Goal: Information Seeking & Learning: Find specific fact

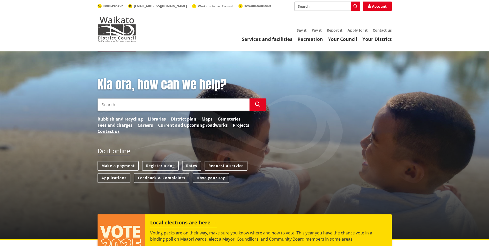
click at [196, 167] on link "Rates" at bounding box center [191, 166] width 19 height 10
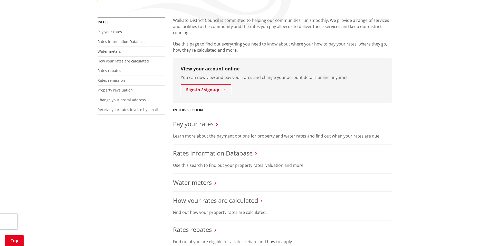
scroll to position [103, 0]
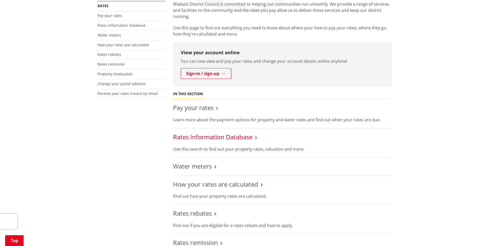
click at [209, 139] on link "Rates Information Database" at bounding box center [213, 137] width 80 height 8
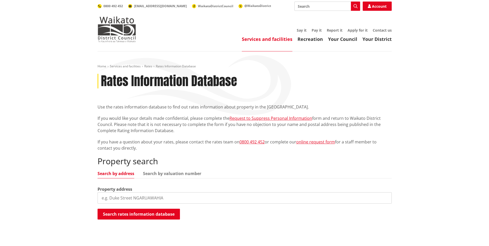
click at [123, 174] on link "Search by address" at bounding box center [116, 173] width 37 height 4
click at [118, 199] on input "search" at bounding box center [245, 197] width 294 height 11
click at [123, 211] on button "Search rates information database" at bounding box center [139, 214] width 82 height 11
click at [109, 197] on input "214A Newell" at bounding box center [245, 197] width 294 height 11
click at [128, 197] on input "214 Newell" at bounding box center [245, 197] width 294 height 11
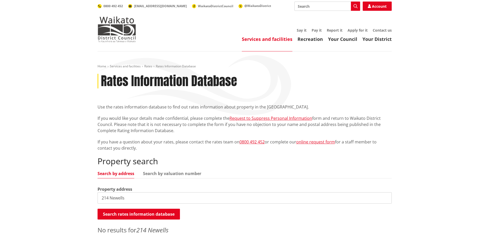
drag, startPoint x: 128, startPoint y: 197, endPoint x: 34, endPoint y: 192, distance: 94.4
click at [34, 192] on div "Home Services and facilities Rates Rates Information Database Rates Information…" at bounding box center [244, 154] width 489 height 206
click at [135, 197] on input "Newells" at bounding box center [245, 197] width 294 height 11
type input "Newell Road"
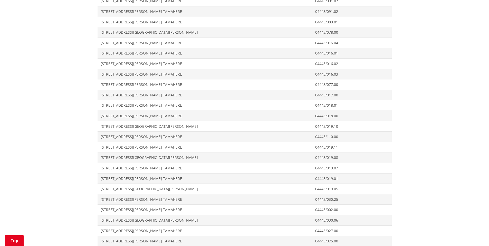
scroll to position [437, 0]
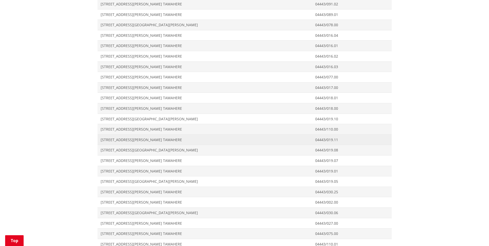
click at [123, 138] on span "[STREET_ADDRESS][PERSON_NAME] TAMAHERE" at bounding box center [205, 139] width 209 height 5
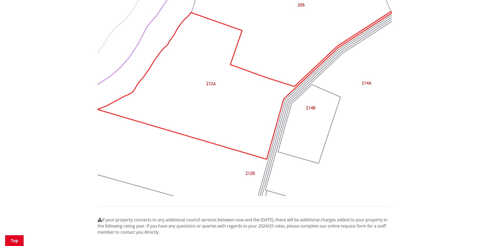
scroll to position [514, 0]
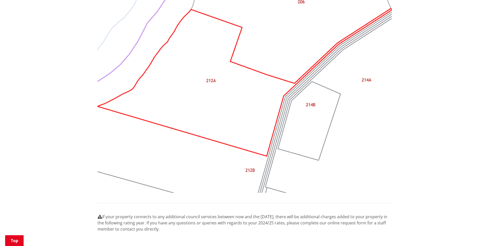
click at [307, 114] on img at bounding box center [245, 82] width 294 height 221
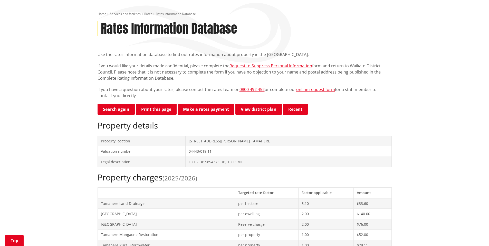
scroll to position [51, 0]
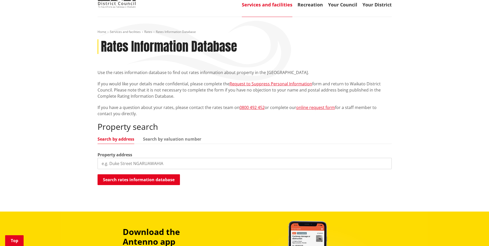
scroll to position [21, 0]
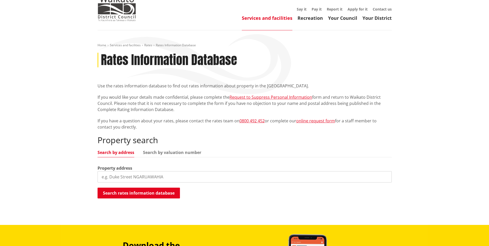
click at [119, 179] on input "search" at bounding box center [245, 176] width 294 height 11
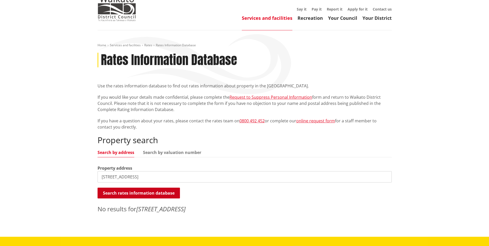
click at [130, 193] on button "Search rates information database" at bounding box center [139, 193] width 82 height 11
drag, startPoint x: 113, startPoint y: 178, endPoint x: 93, endPoint y: 178, distance: 19.5
click at [93, 178] on div "Home Services and facilities Rates Rates Information Database Rates Information…" at bounding box center [244, 133] width 489 height 206
click at [116, 192] on button "Search rates information database" at bounding box center [139, 193] width 82 height 11
drag, startPoint x: 102, startPoint y: 182, endPoint x: 102, endPoint y: 174, distance: 8.2
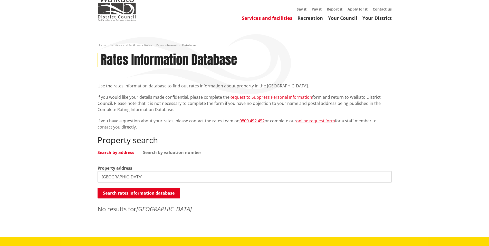
click at [102, 182] on input "Newells Road" at bounding box center [245, 176] width 294 height 11
type input "214-B Newell Road"
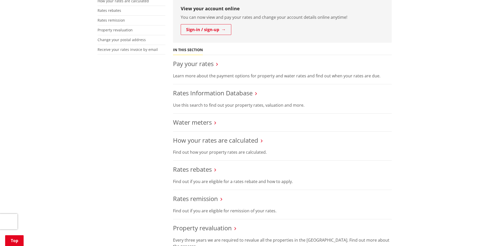
scroll to position [154, 0]
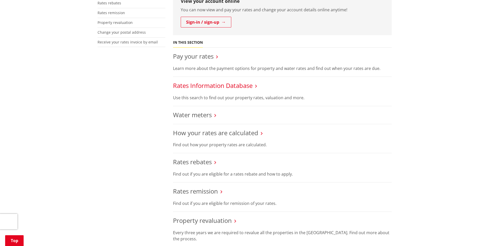
click at [213, 87] on link "Rates Information Database" at bounding box center [213, 85] width 80 height 8
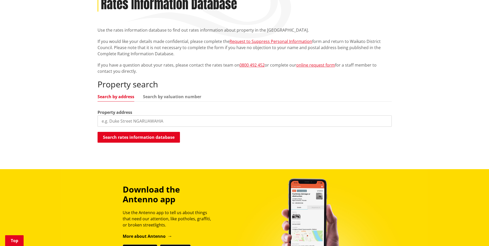
scroll to position [77, 0]
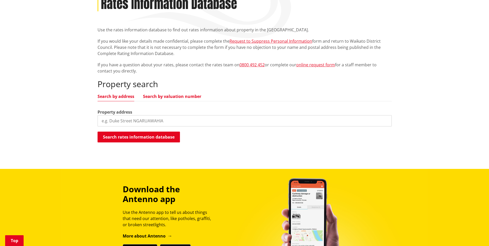
click at [178, 95] on link "Search by valuation number" at bounding box center [172, 96] width 58 height 4
drag, startPoint x: 148, startPoint y: 121, endPoint x: 71, endPoint y: 118, distance: 77.6
click at [71, 118] on div "Home Services and facilities Rates Rates Information Database Rates Information…" at bounding box center [244, 71] width 489 height 194
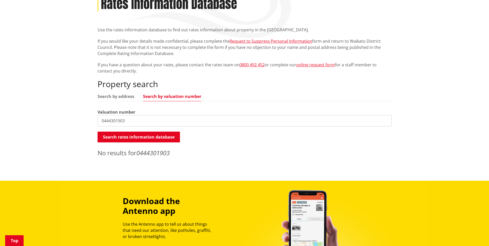
drag, startPoint x: 130, startPoint y: 119, endPoint x: 67, endPoint y: 122, distance: 63.8
click at [67, 122] on div "Home Services and facilities Rates Rates Information Database Rates Information…" at bounding box center [244, 77] width 489 height 206
click at [133, 133] on button "Search rates information database" at bounding box center [139, 137] width 82 height 11
click at [122, 120] on input "Newell" at bounding box center [245, 120] width 294 height 11
click at [125, 98] on link "Search by address" at bounding box center [116, 96] width 37 height 4
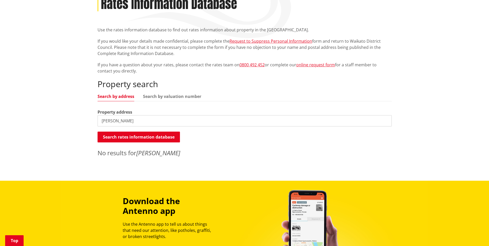
click at [122, 121] on input "Newell" at bounding box center [245, 120] width 294 height 11
click at [127, 118] on input "Newell Rd" at bounding box center [245, 120] width 294 height 11
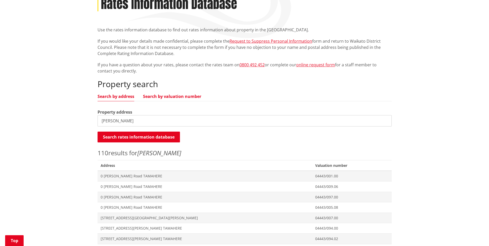
click at [167, 95] on link "Search by valuation number" at bounding box center [172, 96] width 58 height 4
click at [135, 121] on input "Newell" at bounding box center [245, 120] width 294 height 11
drag, startPoint x: 122, startPoint y: 122, endPoint x: 32, endPoint y: 119, distance: 90.5
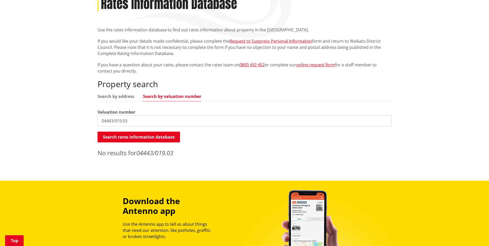
click at [142, 119] on input "04443/019.03" at bounding box center [245, 120] width 294 height 11
click at [147, 137] on button "Search rates information database" at bounding box center [139, 137] width 82 height 11
click at [147, 121] on input "04443/019.04" at bounding box center [245, 120] width 294 height 11
type input "04443/019.05"
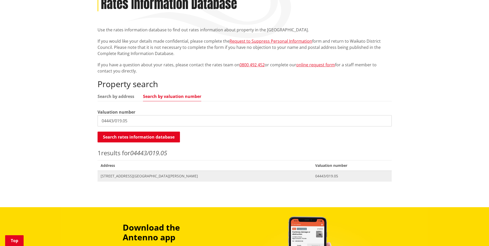
click at [127, 174] on span "[STREET_ADDRESS][GEOGRAPHIC_DATA][PERSON_NAME]" at bounding box center [205, 175] width 209 height 5
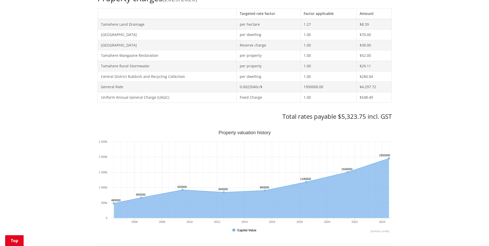
scroll to position [206, 0]
